Goal: Task Accomplishment & Management: Manage account settings

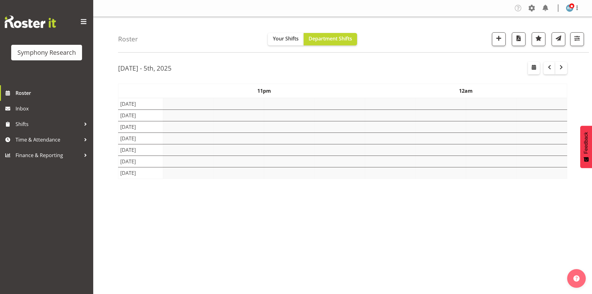
click at [532, 9] on span at bounding box center [532, 8] width 10 height 10
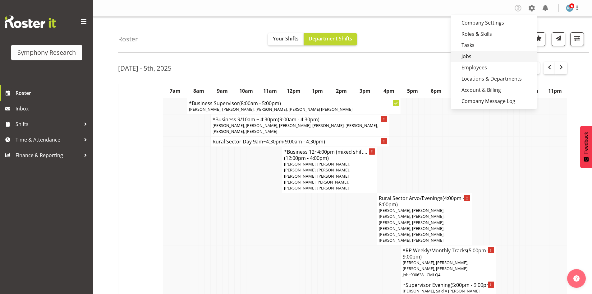
click at [474, 56] on link "Jobs" at bounding box center [493, 56] width 86 height 11
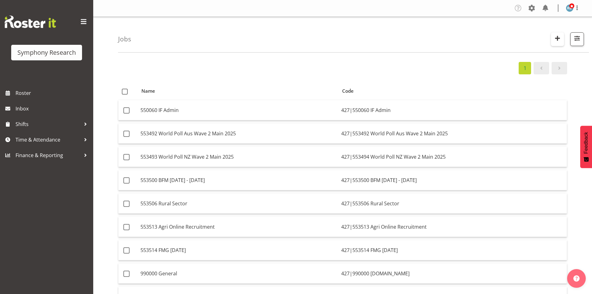
click at [559, 40] on span "button" at bounding box center [557, 38] width 8 height 8
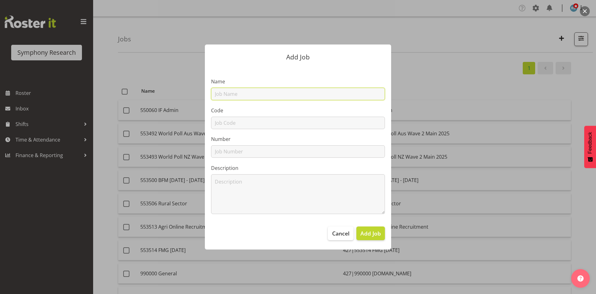
drag, startPoint x: 283, startPoint y: 92, endPoint x: 283, endPoint y: 96, distance: 4.1
click at [283, 92] on input "text" at bounding box center [298, 94] width 174 height 12
paste input "553515 BFM Agri [DATE] - [DATE]"
type input "553515 BFM Agri [DATE] - [DATE]"
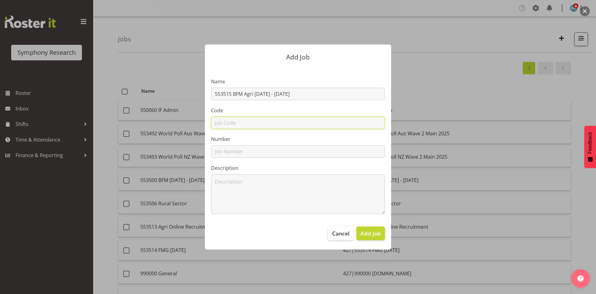
click at [234, 123] on input "text" at bounding box center [298, 122] width 174 height 12
paste input "553515 BFM Agri [DATE] - [DATE]"
type input "553515 BFM Agri [DATE] - [DATE]"
click at [228, 147] on input "text" at bounding box center [298, 151] width 174 height 12
paste input "553515 BFM Agri [DATE] - [DATE]"
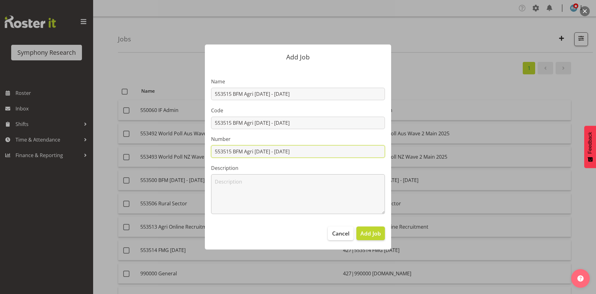
type input "553515 BFM Agri [DATE] - [DATE]"
click at [229, 189] on textarea at bounding box center [298, 194] width 174 height 40
paste textarea "553515 BFM Agri [DATE] - [DATE]"
type textarea "553515 BFM Agri [DATE] - [DATE]"
drag, startPoint x: 232, startPoint y: 148, endPoint x: 355, endPoint y: 149, distance: 123.3
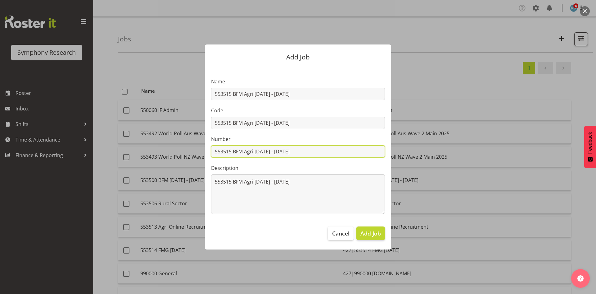
click at [356, 150] on input "553515 BFM Agri [DATE] - [DATE]" at bounding box center [298, 151] width 174 height 12
type input "553515"
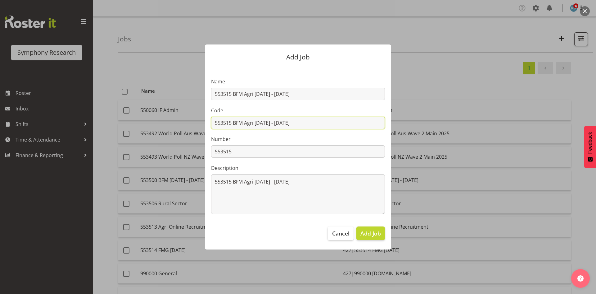
click at [215, 120] on input "553515 BFM Agri [DATE] - [DATE]" at bounding box center [298, 122] width 174 height 12
type input "427|553515 BFM Agri [DATE] - [DATE]"
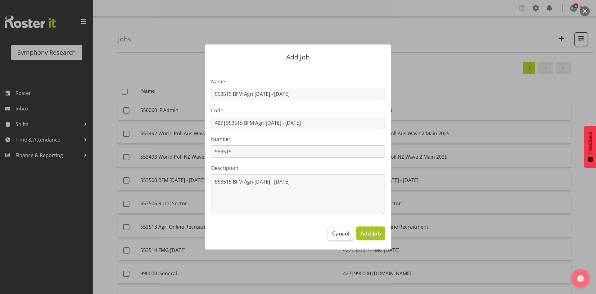
click at [371, 228] on button "Add Job" at bounding box center [371, 233] width 29 height 14
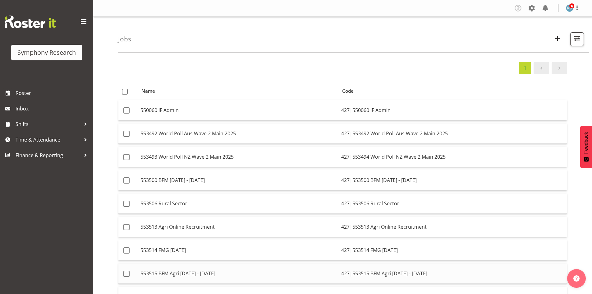
click at [273, 273] on td "553515 BFM Agri [DATE] - [DATE]" at bounding box center [238, 273] width 201 height 20
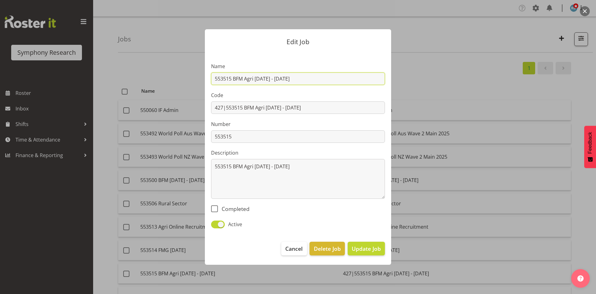
click at [250, 78] on input "553515 BFM Agri [DATE] - [DATE]" at bounding box center [298, 78] width 174 height 12
type input "553515 BFM [DATE] - [DATE]"
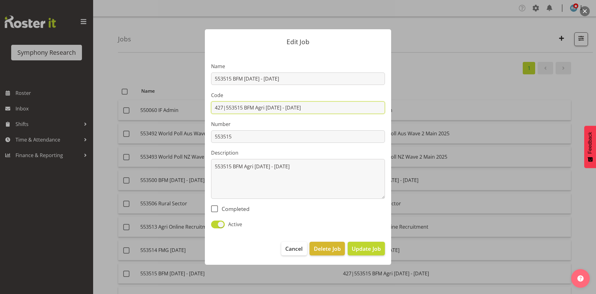
click at [261, 109] on input "427|553515 BFM Agri [DATE] - [DATE]" at bounding box center [298, 107] width 174 height 12
type input "427|553515 BFM [DATE] - [DATE]"
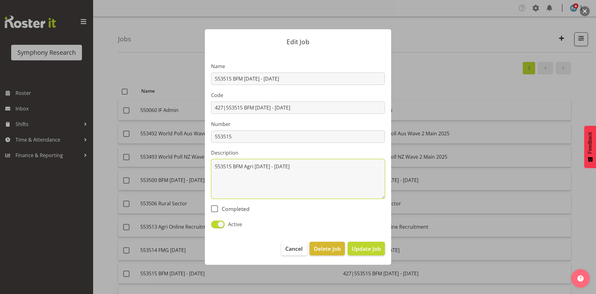
click at [248, 168] on textarea "553515 BFM Agri [DATE] - [DATE]" at bounding box center [298, 179] width 174 height 40
type textarea "553515 BFM [DATE] - [DATE]"
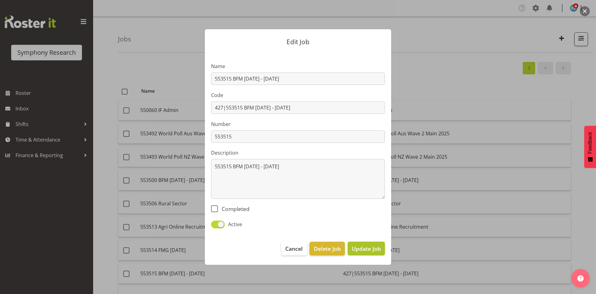
click at [375, 248] on span "Update Job" at bounding box center [366, 248] width 29 height 8
